Goal: Task Accomplishment & Management: Use online tool/utility

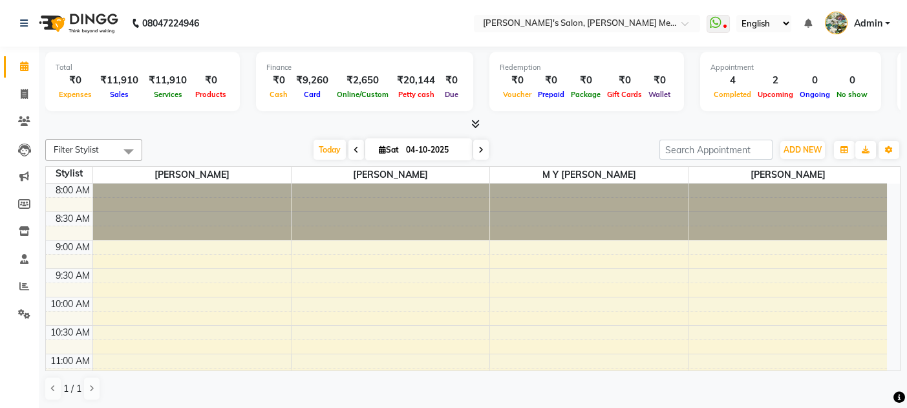
click at [24, 94] on icon at bounding box center [24, 94] width 7 height 10
select select "service"
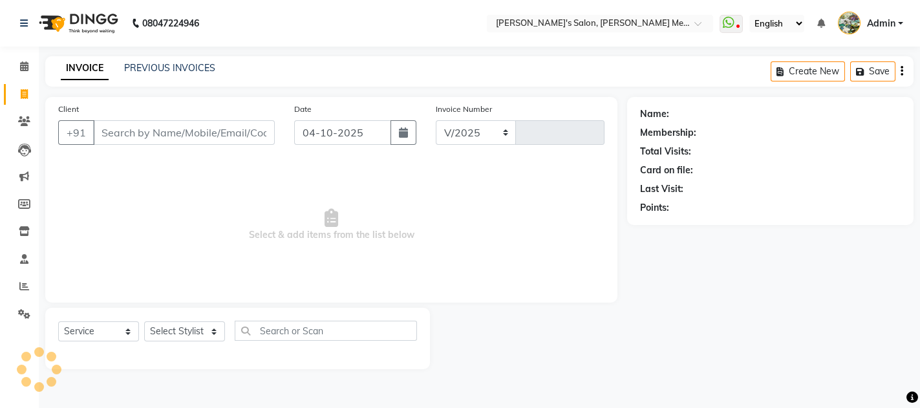
select select "582"
type input "0686"
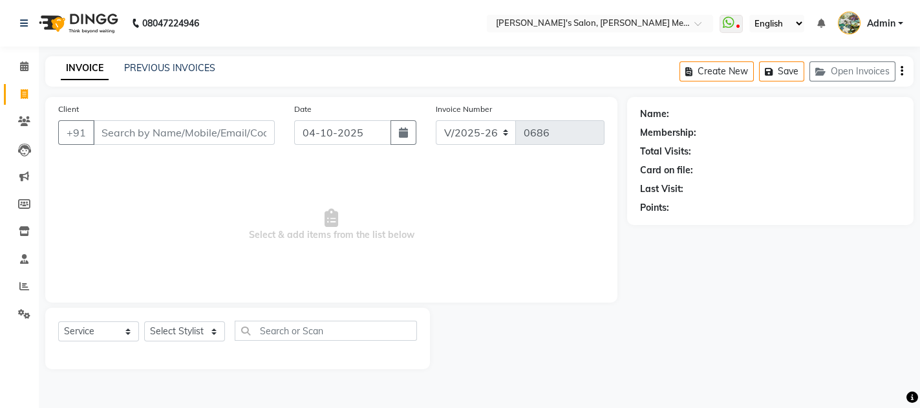
click at [128, 131] on input "Client" at bounding box center [184, 132] width 182 height 25
type input "9011333158"
click at [259, 133] on span "Add Client" at bounding box center [241, 132] width 51 height 13
select select "22"
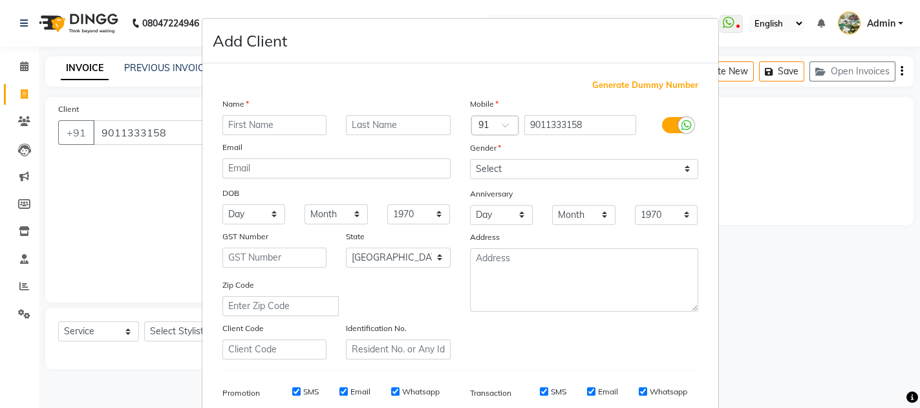
click at [237, 127] on input "text" at bounding box center [274, 125] width 105 height 20
type input "ashmili"
click at [482, 165] on select "Select [DEMOGRAPHIC_DATA] [DEMOGRAPHIC_DATA] Other Prefer Not To Say" at bounding box center [584, 169] width 228 height 20
select select "[DEMOGRAPHIC_DATA]"
click at [470, 159] on select "Select [DEMOGRAPHIC_DATA] [DEMOGRAPHIC_DATA] Other Prefer Not To Say" at bounding box center [584, 169] width 228 height 20
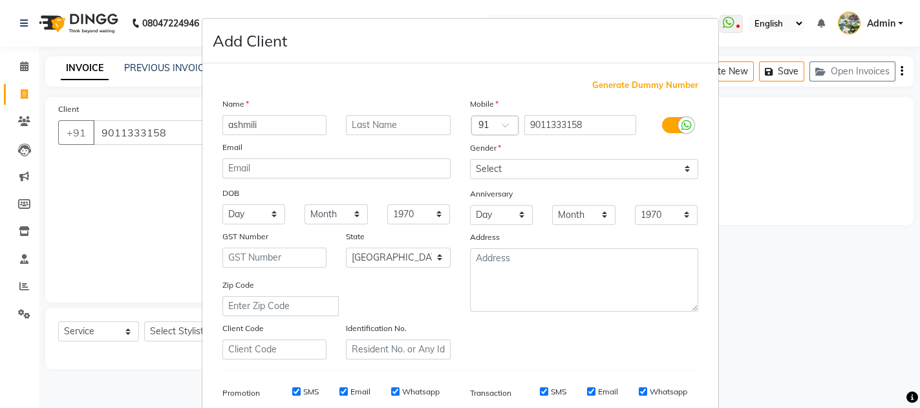
click at [686, 386] on div "SMS Email Whatsapp" at bounding box center [604, 392] width 187 height 12
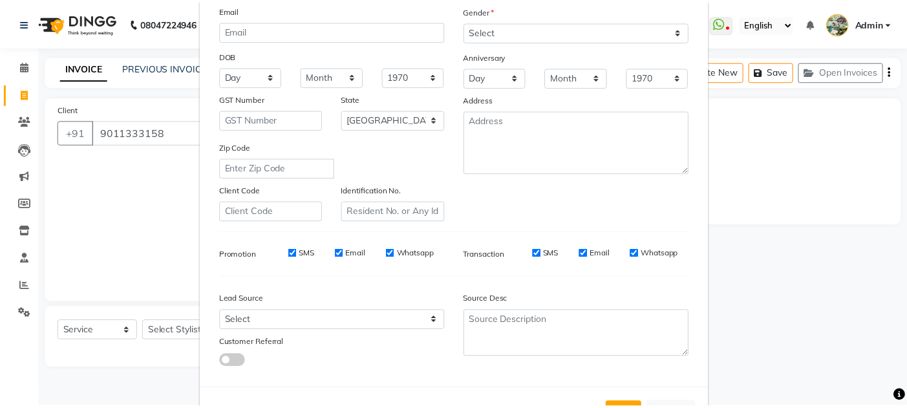
scroll to position [172, 0]
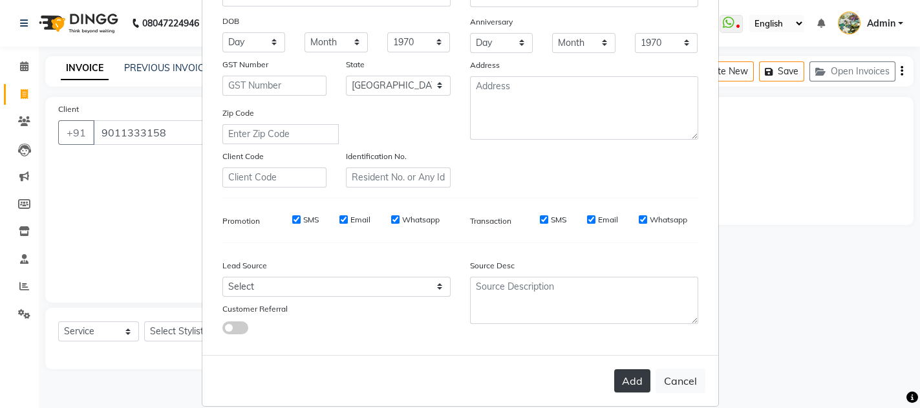
click at [635, 374] on button "Add" at bounding box center [632, 380] width 36 height 23
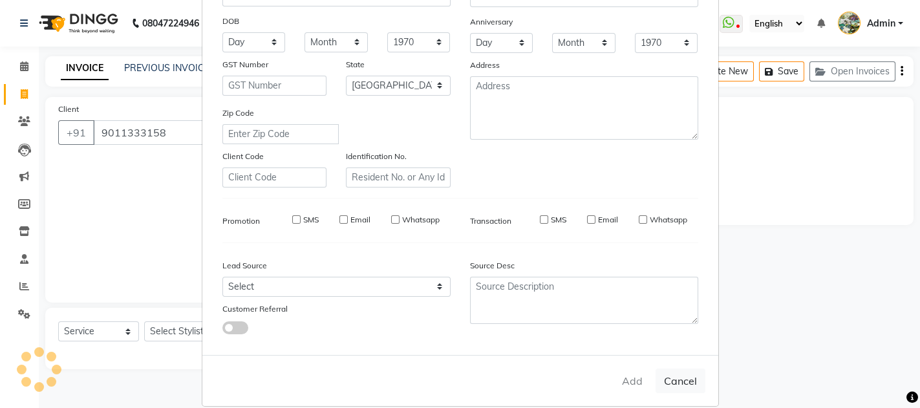
select select
select select "null"
select select
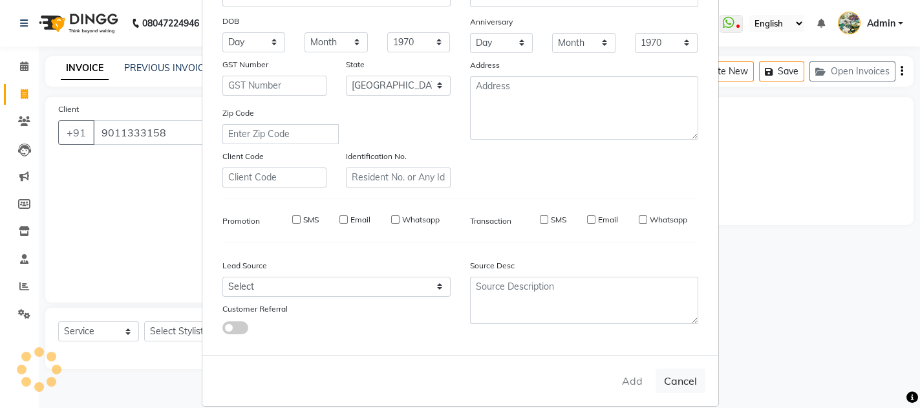
select select
checkbox input "false"
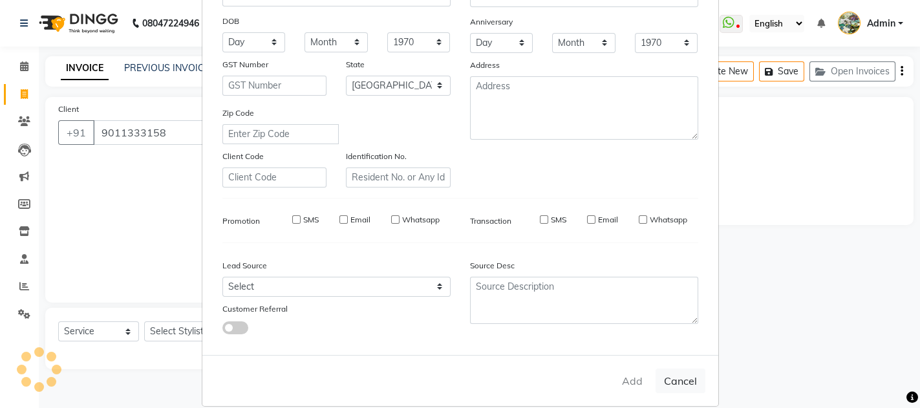
checkbox input "false"
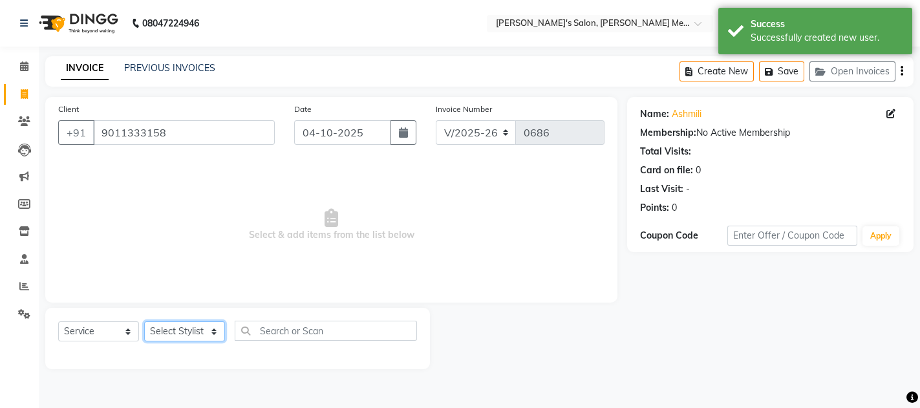
click at [164, 326] on select "Select Stylist [PERSON_NAME] m y [PERSON_NAME] [PERSON_NAME] [PERSON_NAME]" at bounding box center [184, 331] width 81 height 20
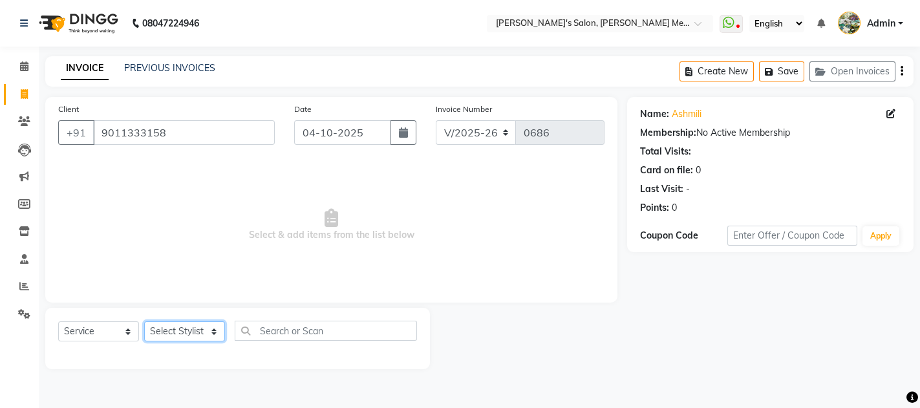
select select "90918"
click at [144, 321] on select "Select Stylist [PERSON_NAME] m y [PERSON_NAME] [PERSON_NAME] [PERSON_NAME]" at bounding box center [184, 331] width 81 height 20
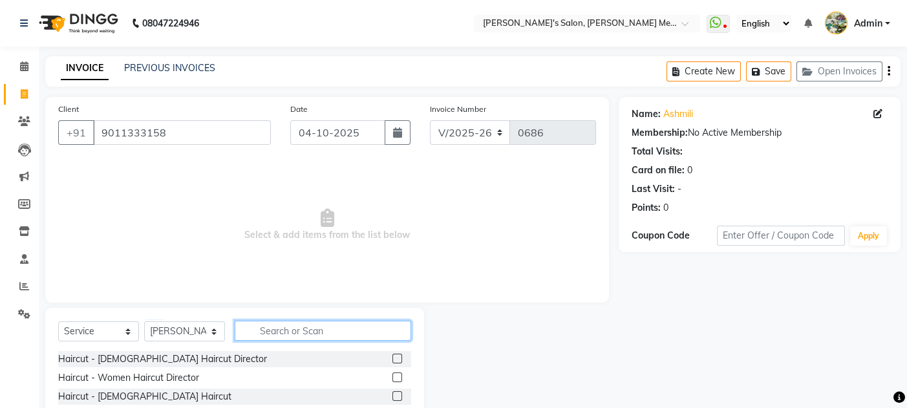
click at [277, 325] on input "text" at bounding box center [323, 331] width 176 height 20
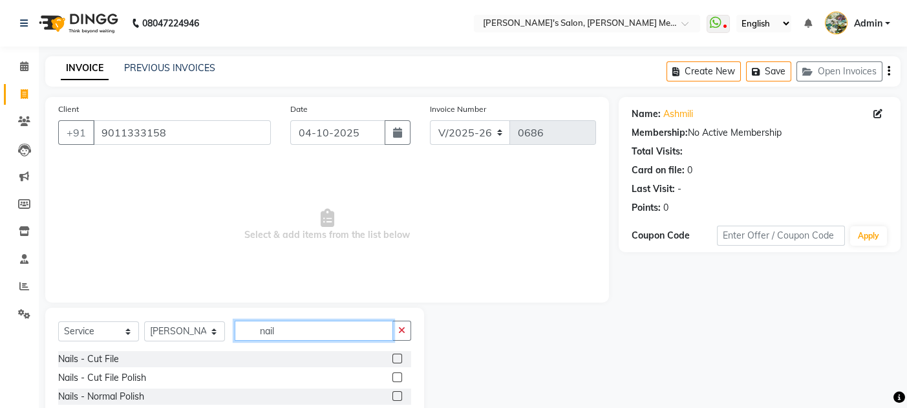
type input "nail"
click at [454, 387] on div at bounding box center [521, 403] width 195 height 191
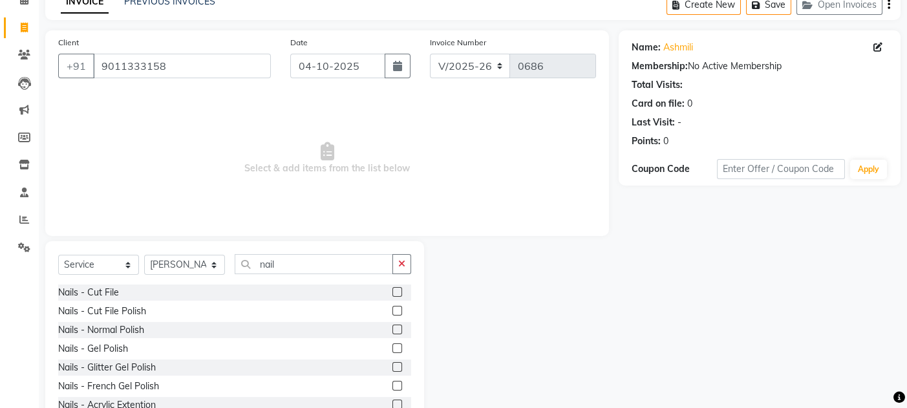
scroll to position [69, 0]
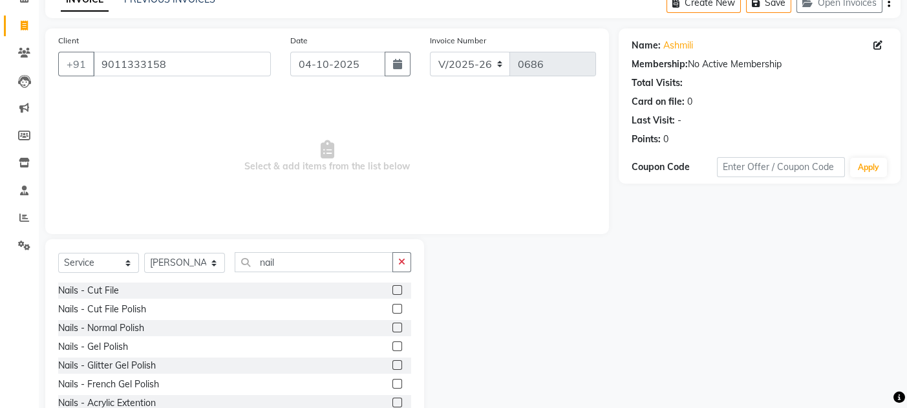
click at [482, 369] on div at bounding box center [521, 334] width 195 height 191
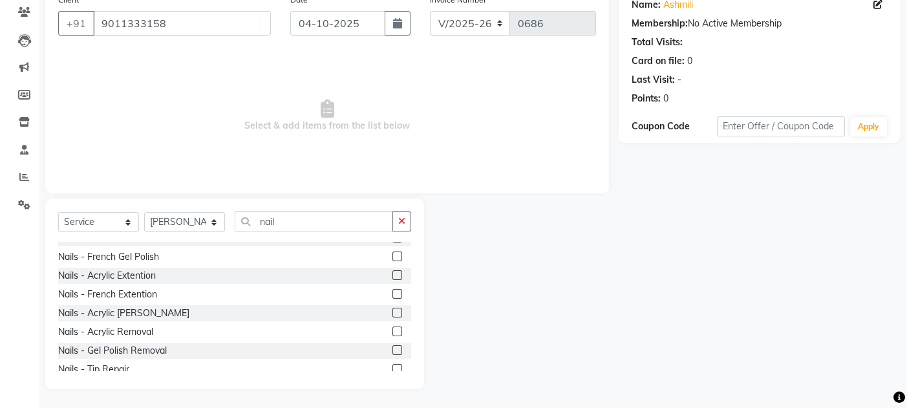
scroll to position [103, 0]
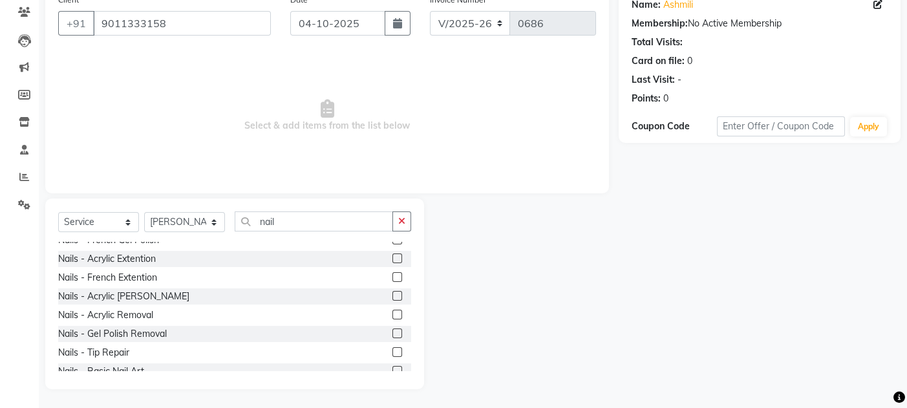
click at [392, 312] on label at bounding box center [397, 315] width 10 height 10
click at [392, 312] on input "checkbox" at bounding box center [396, 315] width 8 height 8
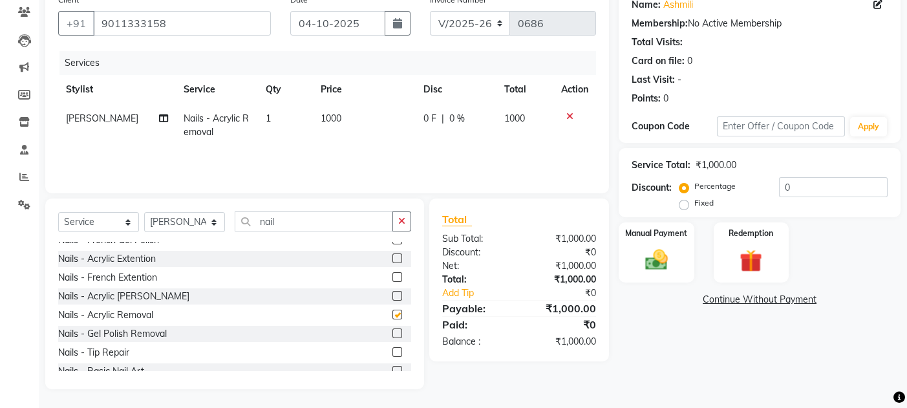
checkbox input "false"
click at [323, 113] on span "1000" at bounding box center [331, 118] width 21 height 12
select select "90918"
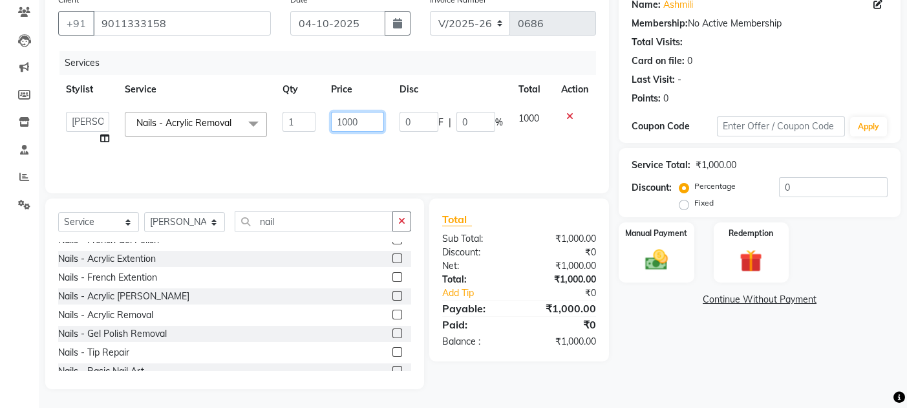
click at [346, 120] on input "1000" at bounding box center [357, 122] width 53 height 20
type input "200"
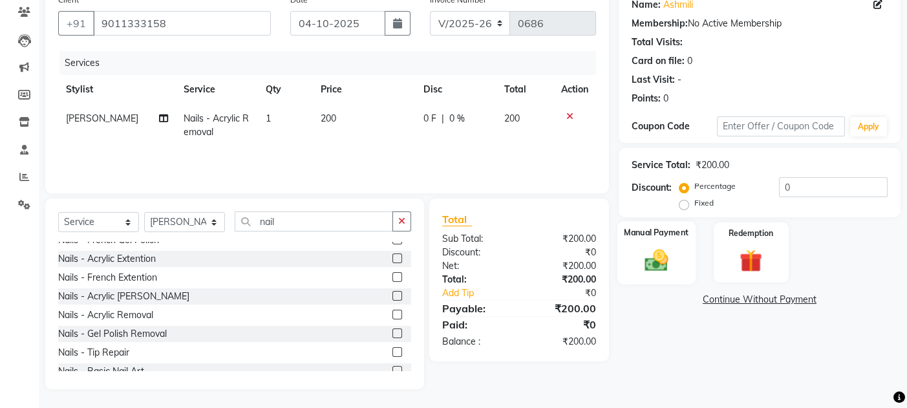
click at [683, 271] on div "Manual Payment" at bounding box center [656, 252] width 78 height 63
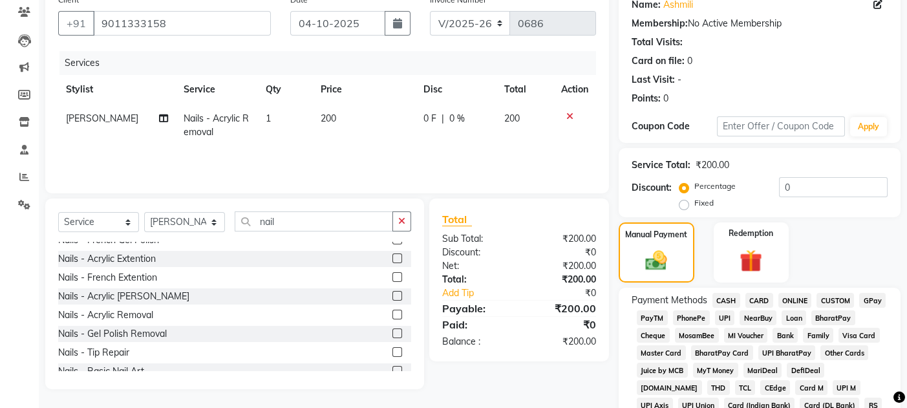
click at [723, 299] on span "CASH" at bounding box center [726, 300] width 28 height 15
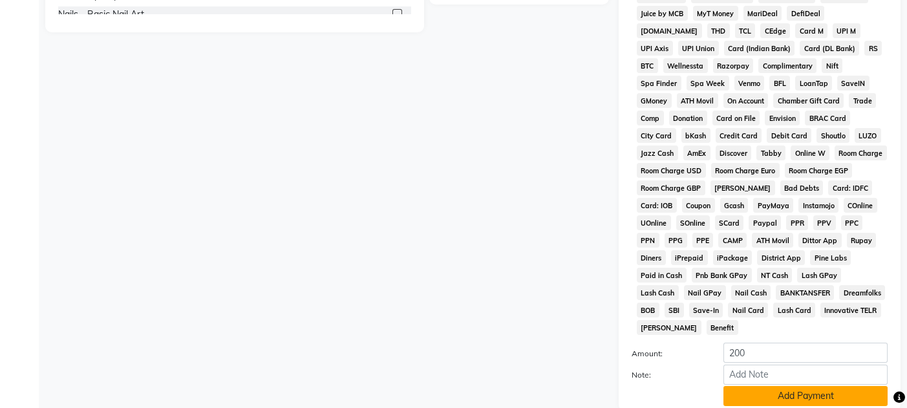
click at [825, 386] on button "Add Payment" at bounding box center [805, 396] width 164 height 20
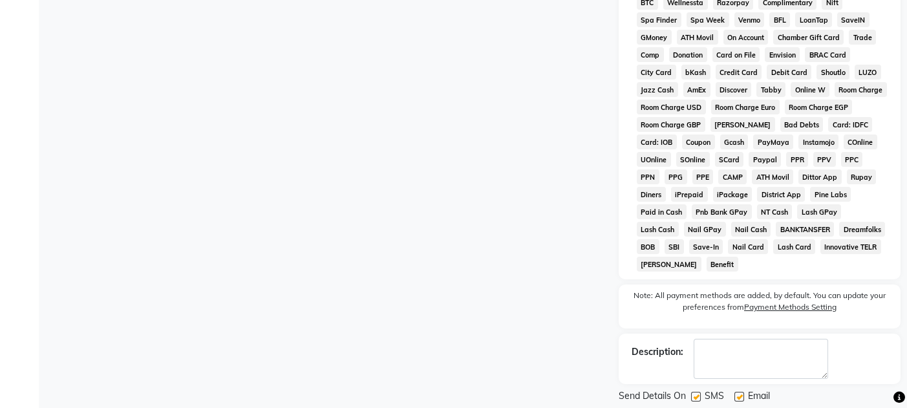
scroll to position [554, 0]
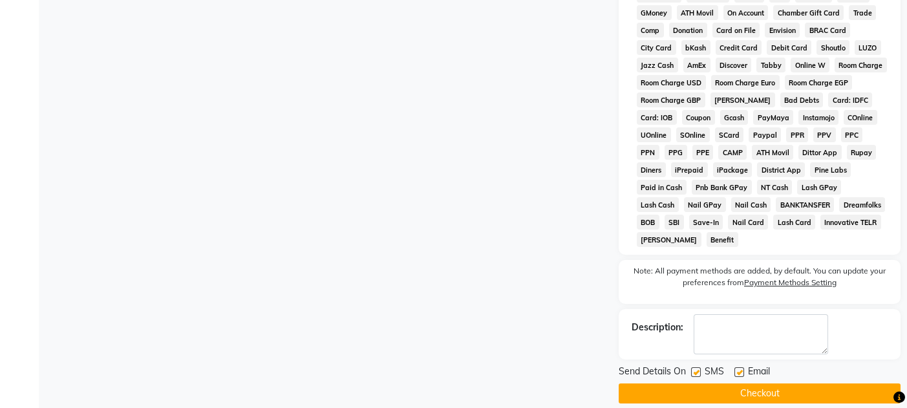
click at [739, 365] on div "Email" at bounding box center [757, 373] width 46 height 16
click at [738, 367] on label at bounding box center [739, 372] width 10 height 10
click at [738, 368] on input "checkbox" at bounding box center [738, 372] width 8 height 8
checkbox input "false"
click at [695, 367] on label at bounding box center [696, 372] width 10 height 10
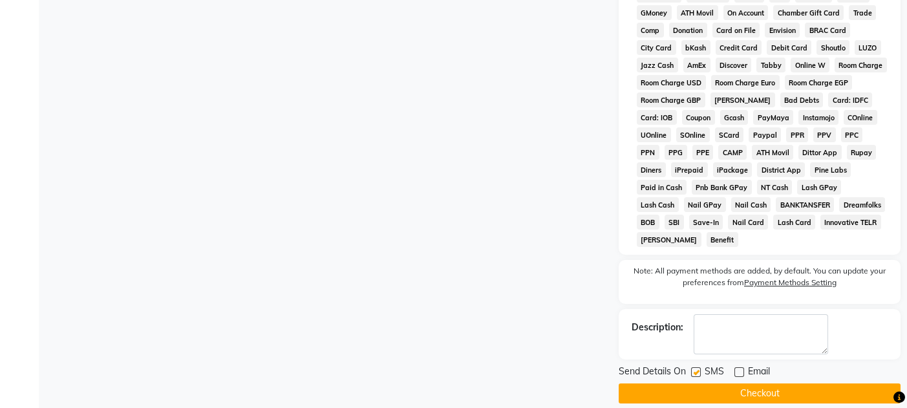
click at [695, 368] on input "checkbox" at bounding box center [695, 372] width 8 height 8
checkbox input "false"
click at [701, 383] on button "Checkout" at bounding box center [760, 393] width 282 height 20
